Goal: Task Accomplishment & Management: Use online tool/utility

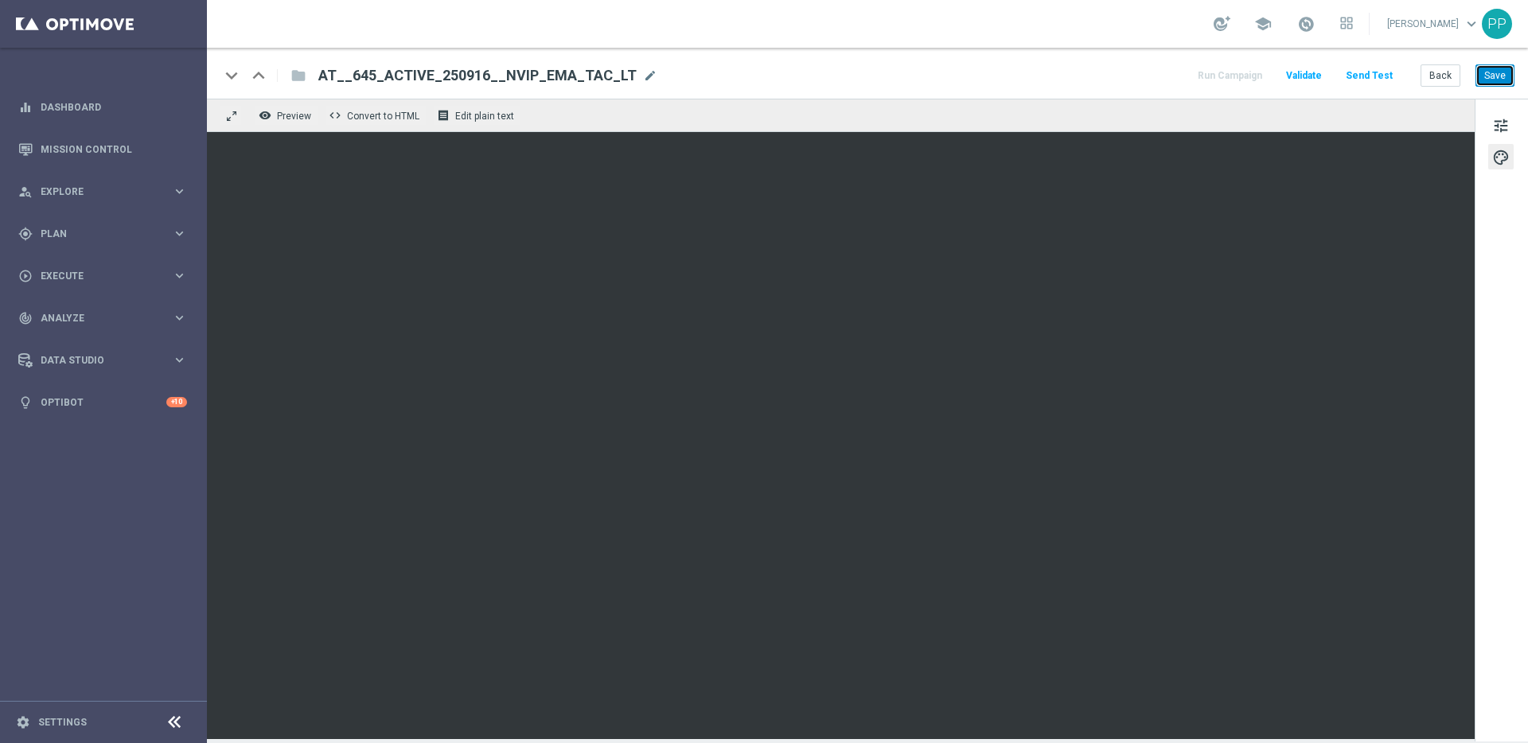
click at [1484, 80] on button "Save" at bounding box center [1495, 75] width 39 height 22
click at [1492, 85] on button "Save" at bounding box center [1495, 75] width 39 height 22
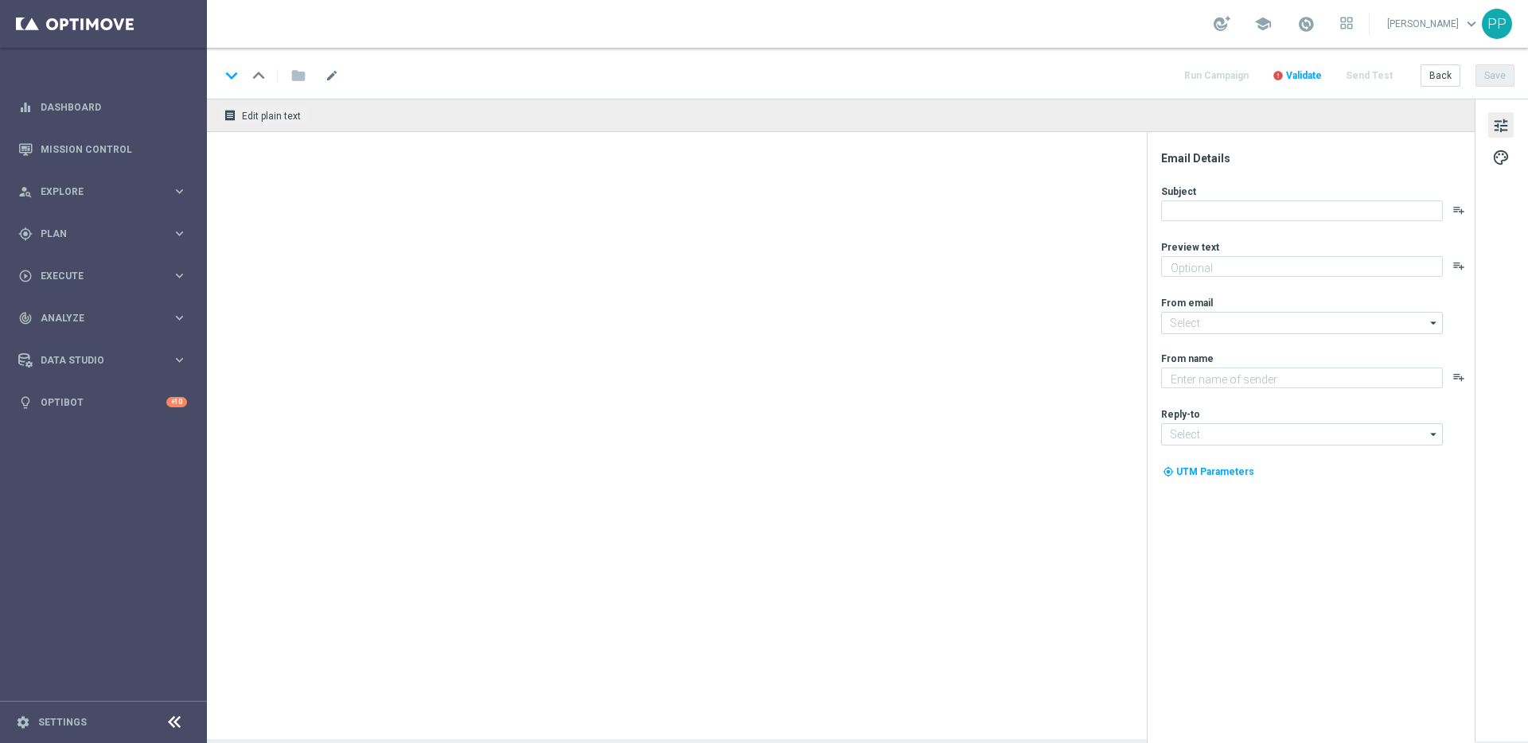
type textarea "Dein Extra zum LOTTO 6 aus 45."
type input "[EMAIL_ADDRESS][DOMAIN_NAME]"
type textarea "Lottoland"
type input "[EMAIL_ADDRESS][DOMAIN_NAME]"
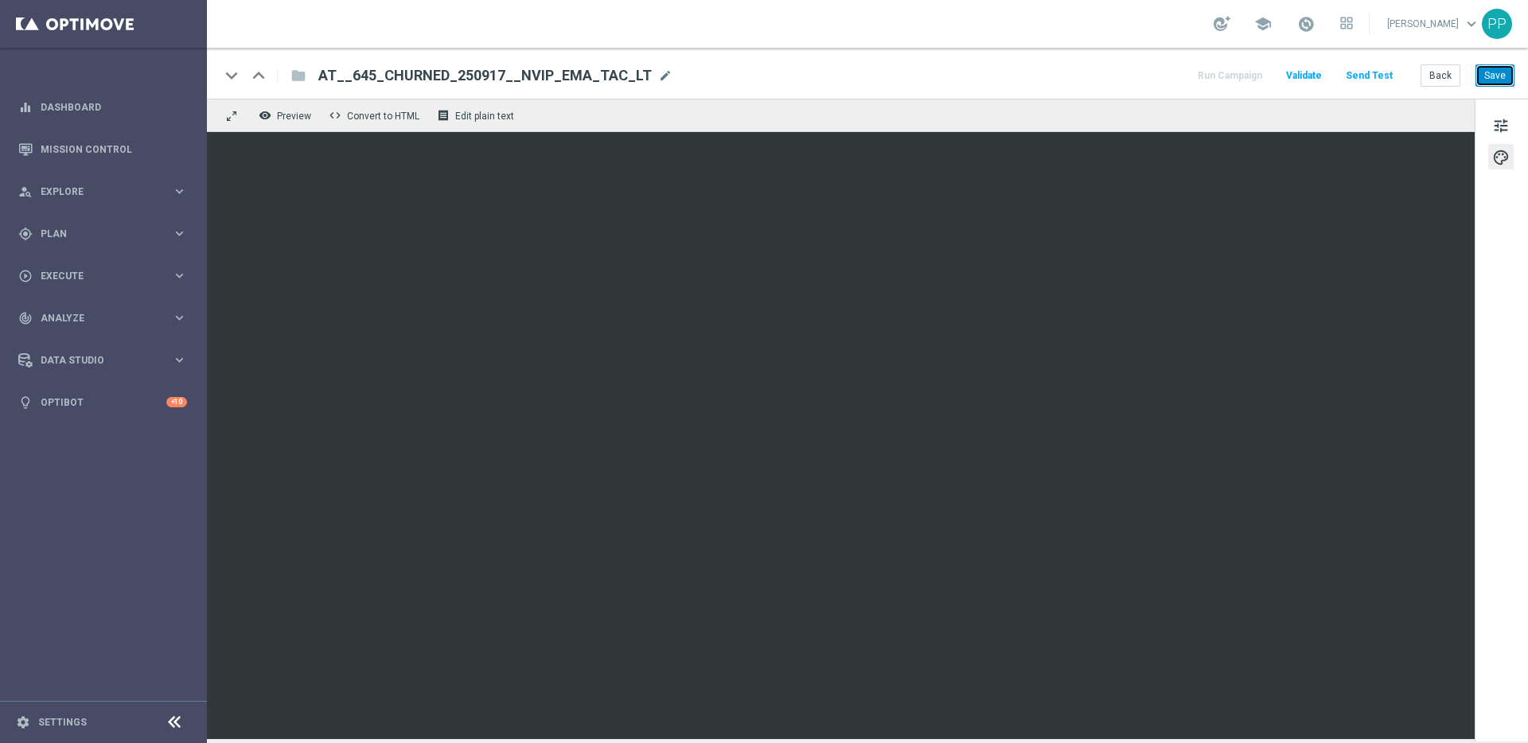
click at [1492, 67] on button "Save" at bounding box center [1495, 75] width 39 height 22
click at [1488, 81] on button "Save" at bounding box center [1495, 75] width 39 height 22
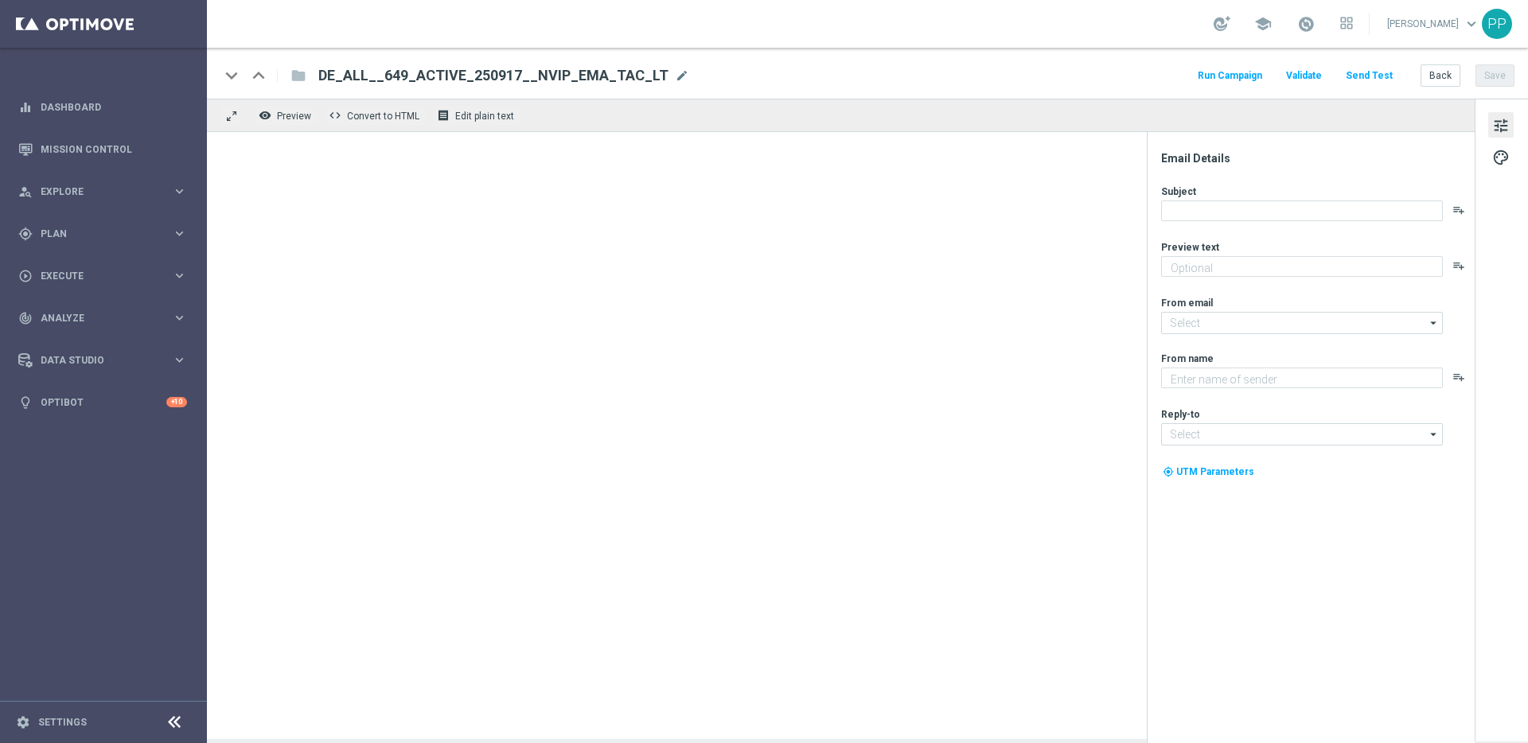
type textarea "5 € geschenkt."
type input "[EMAIL_ADDRESS][DOMAIN_NAME]"
type textarea "Lottoland"
type input "[EMAIL_ADDRESS][DOMAIN_NAME]"
type textarea "Dein Extra zum LOTTO 6 aus 45."
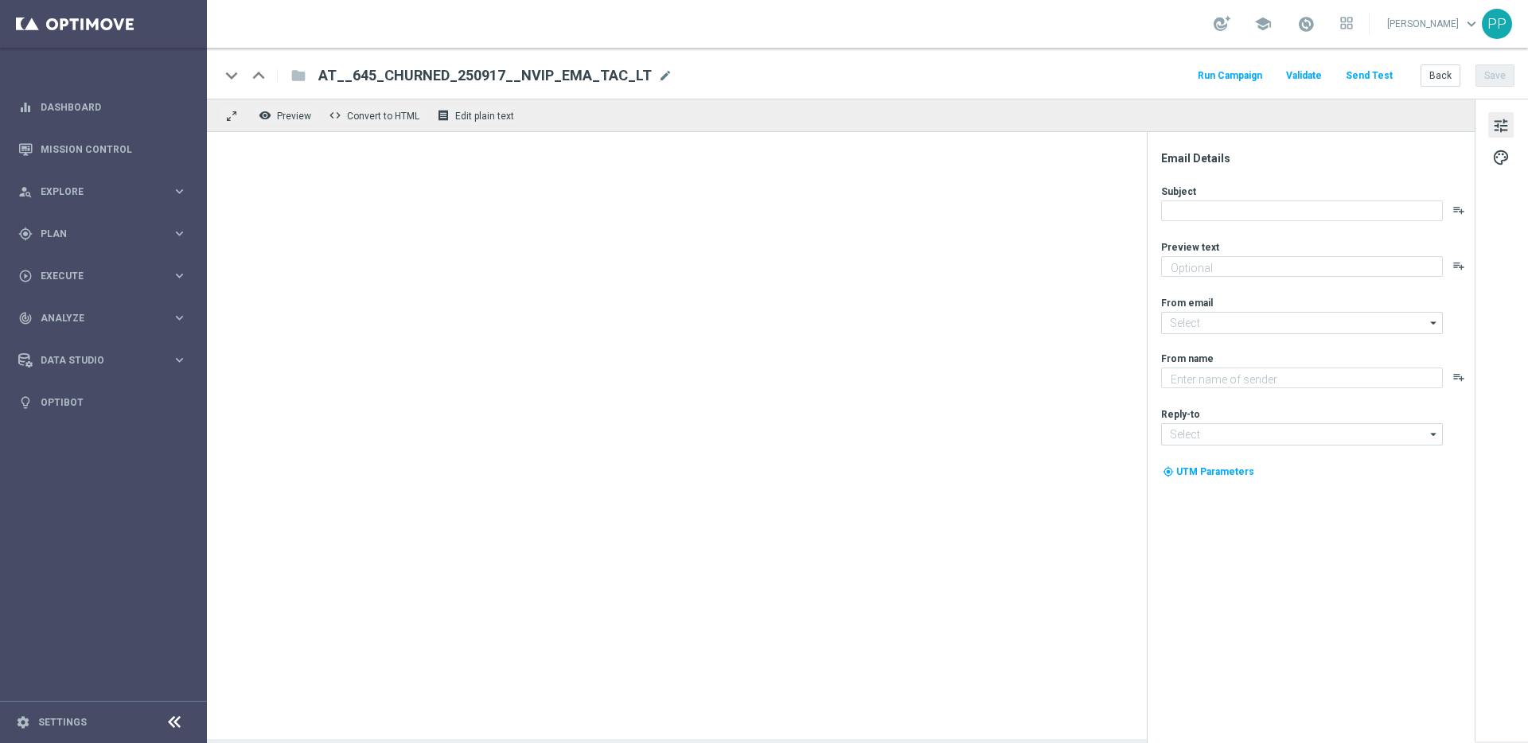
type textarea "Lottoland"
type input "[EMAIL_ADDRESS][DOMAIN_NAME]"
